Goal: Task Accomplishment & Management: Manage account settings

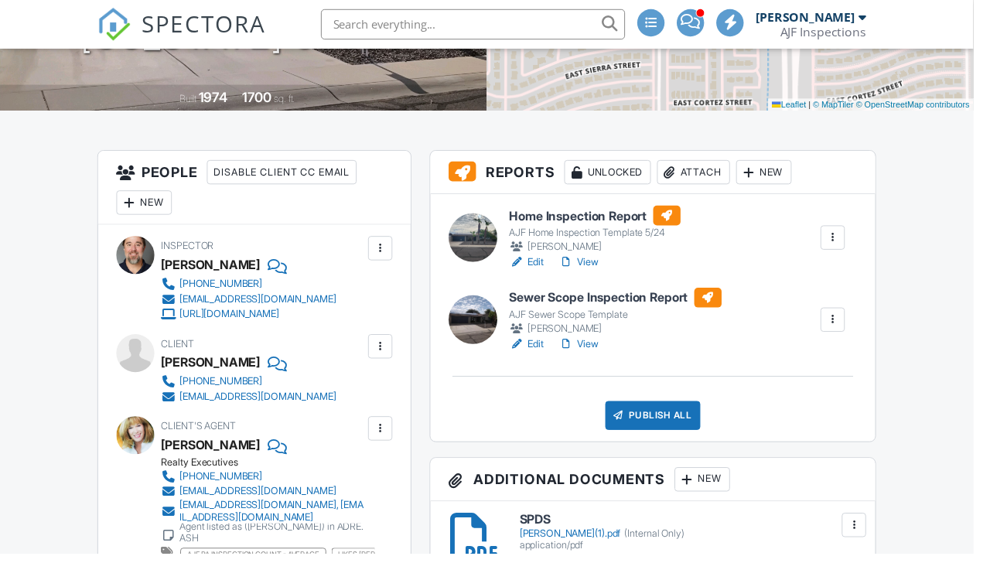
scroll to position [301, 0]
click at [851, 321] on div at bounding box center [846, 324] width 15 height 15
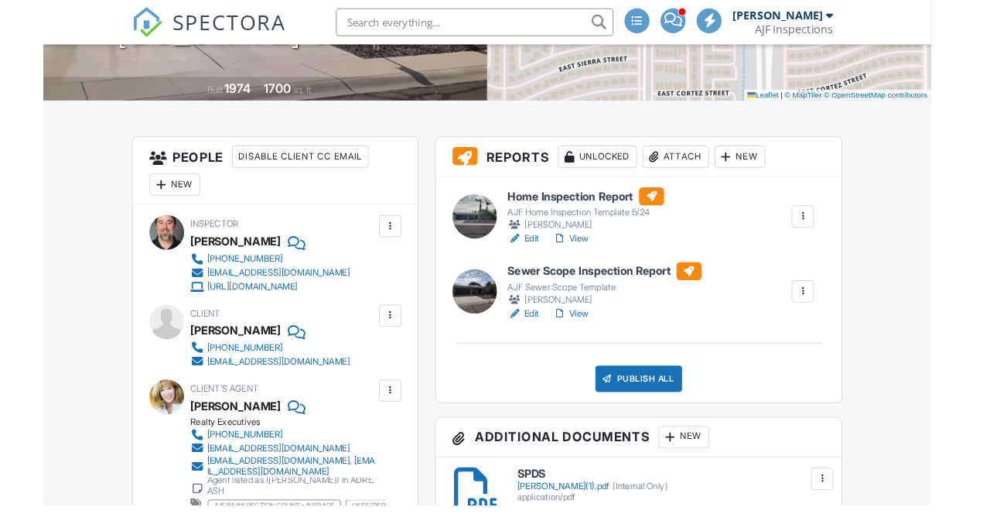
scroll to position [0, 0]
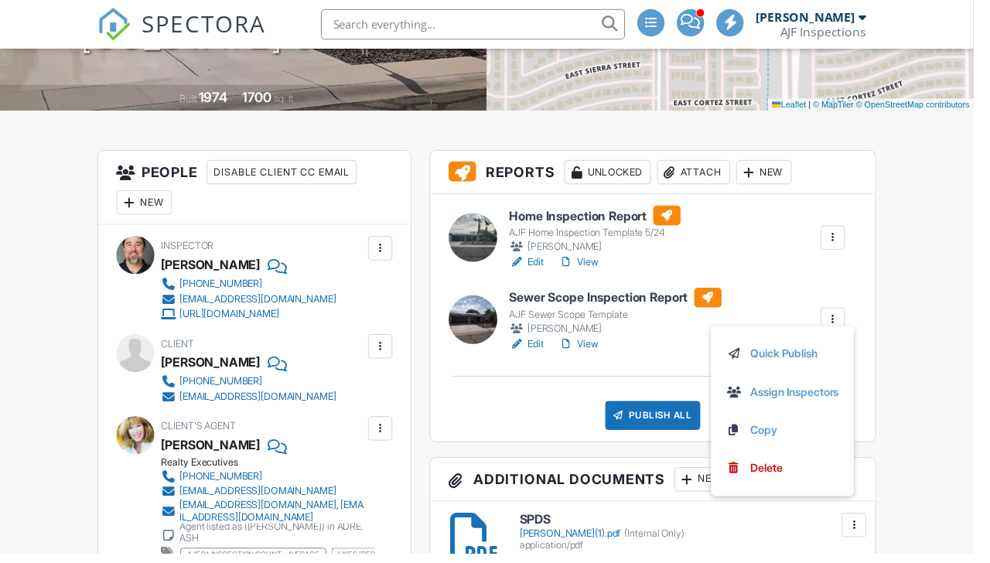
click at [823, 396] on link "Assign Inspectors" at bounding box center [796, 398] width 114 height 17
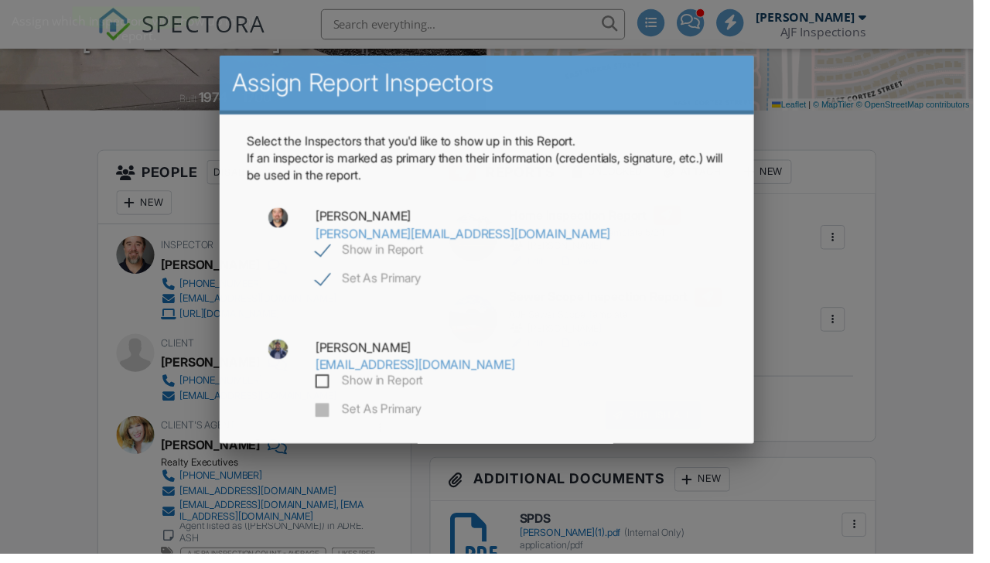
click at [334, 379] on label "Show in Report" at bounding box center [375, 388] width 110 height 19
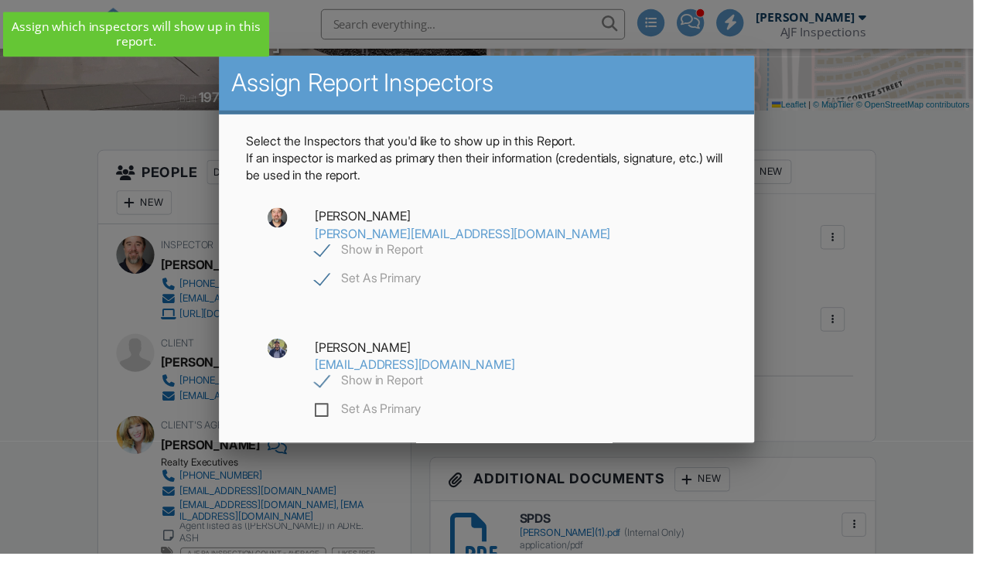
checkbox input "true"
click at [338, 408] on label "Set As Primary" at bounding box center [374, 417] width 108 height 19
checkbox input "false"
checkbox input "true"
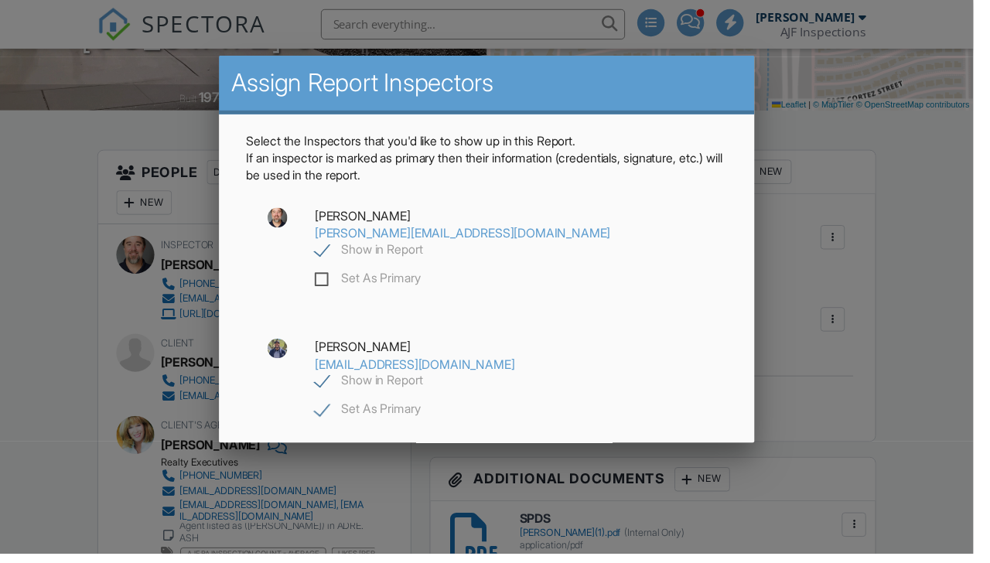
click at [430, 246] on label "Show in Report" at bounding box center [375, 255] width 110 height 19
checkbox input "false"
click at [540, 466] on div "Save" at bounding box center [495, 487] width 132 height 42
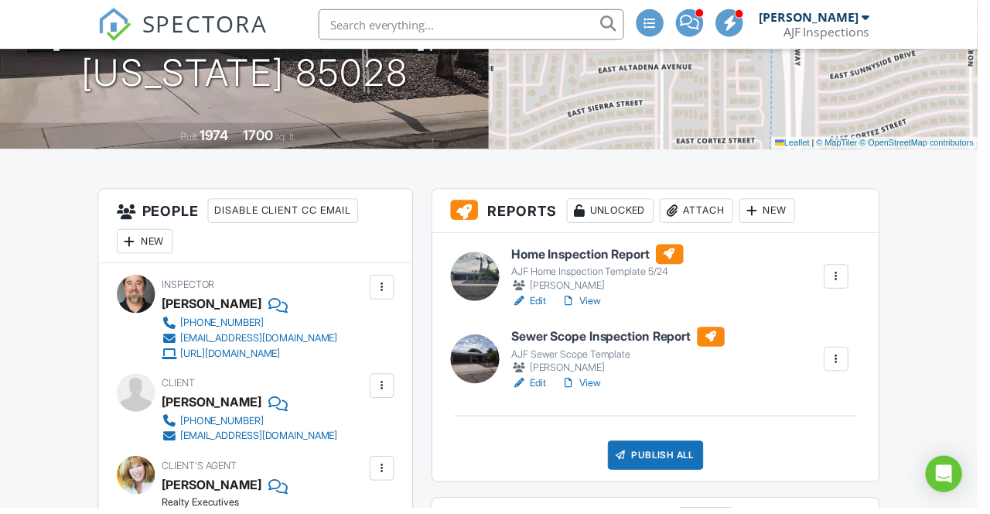
click at [603, 388] on link "View" at bounding box center [589, 388] width 40 height 15
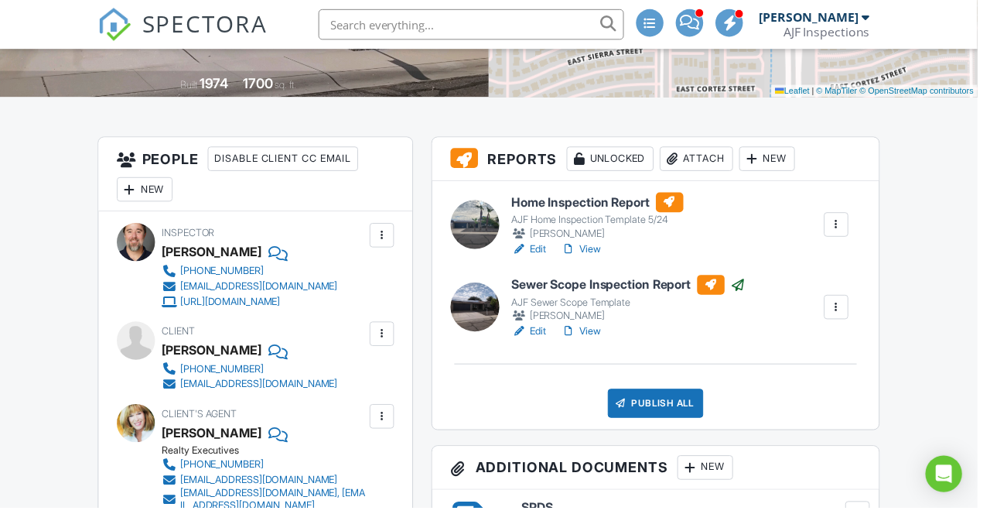
scroll to position [328, 0]
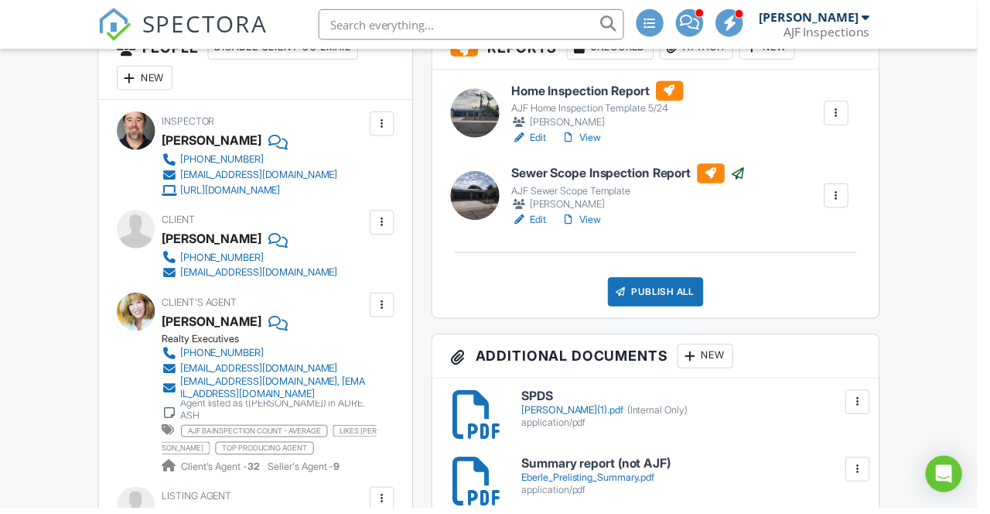
scroll to position [429, 0]
click at [589, 222] on link "View" at bounding box center [589, 221] width 40 height 15
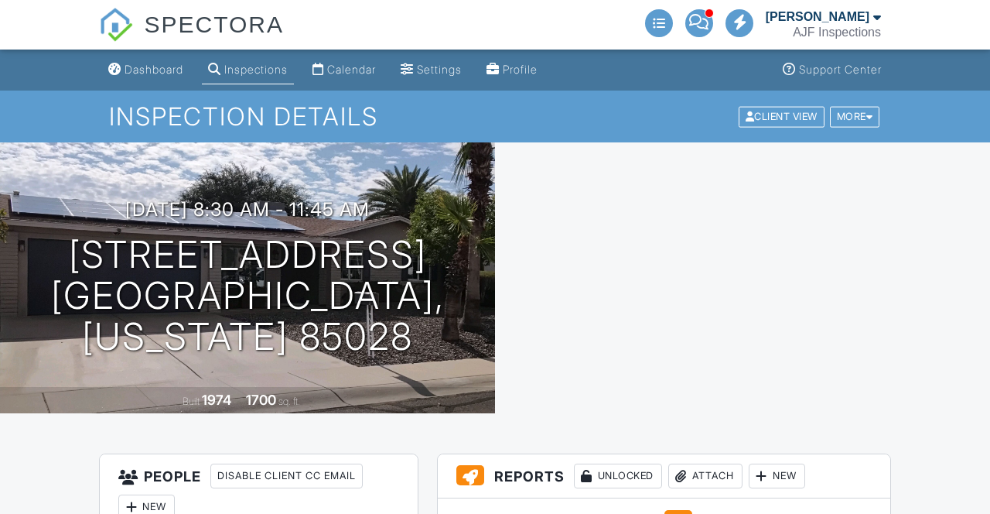
scroll to position [1440, 0]
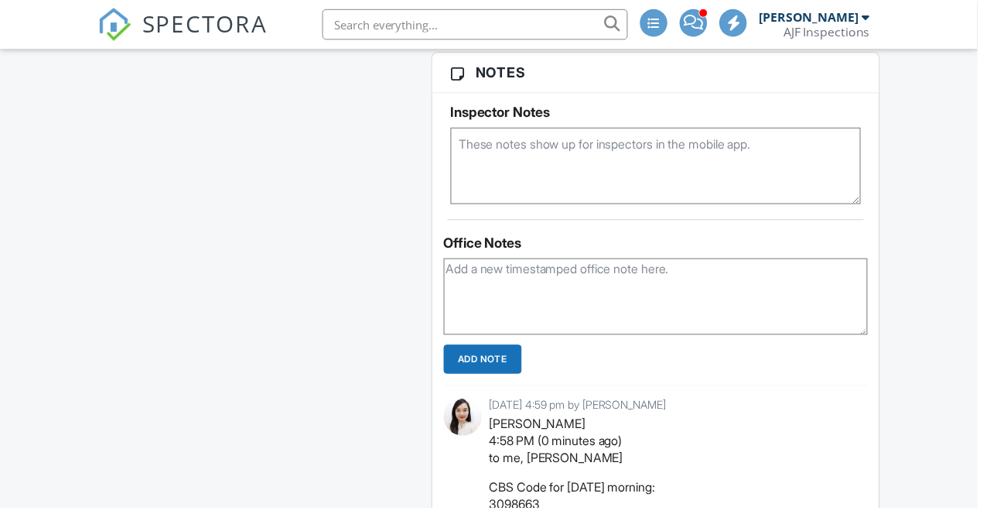
click at [607, 287] on textarea at bounding box center [663, 299] width 429 height 77
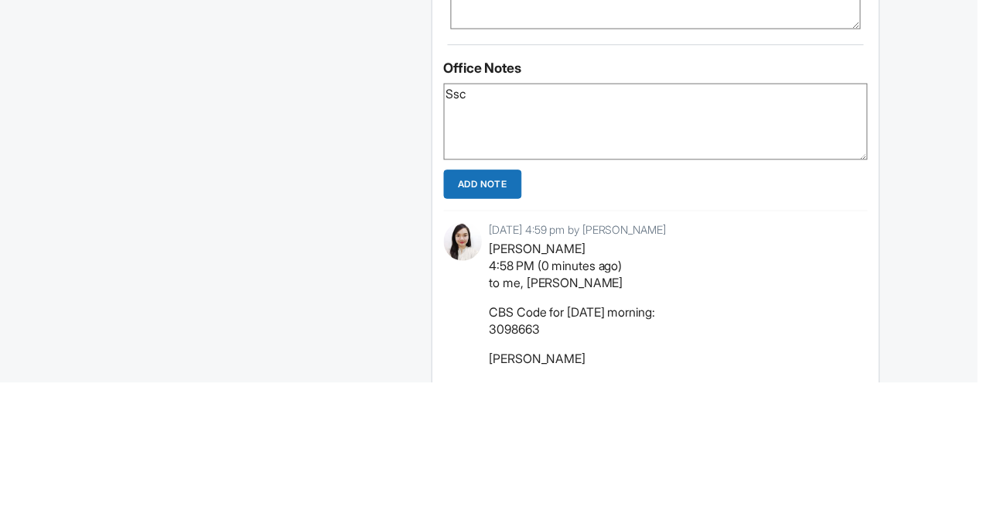
scroll to position [0, 0]
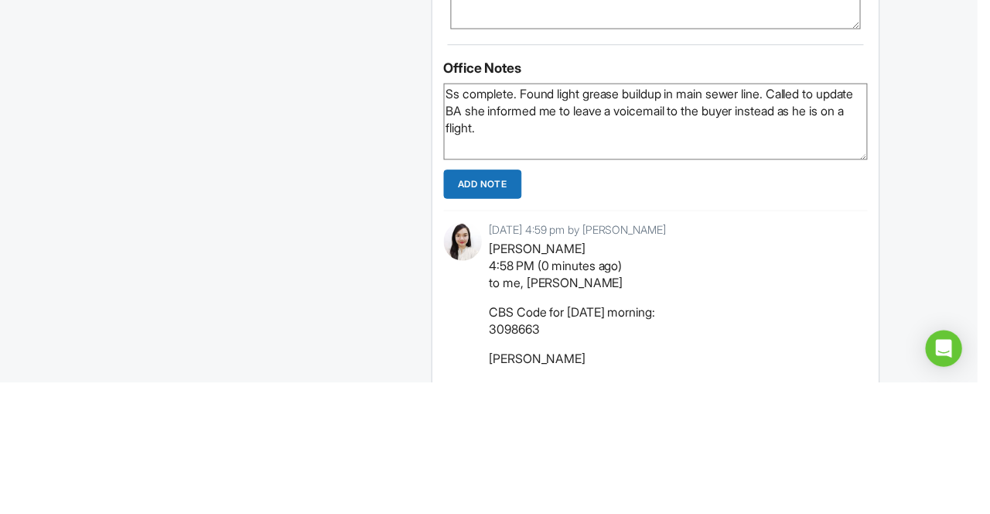
type textarea "Ss complete. Found light grease buildup in main sewer line. Called to update BA…"
click at [514, 319] on input "Add Note" at bounding box center [488, 313] width 79 height 29
